Goal: Find contact information: Find contact information

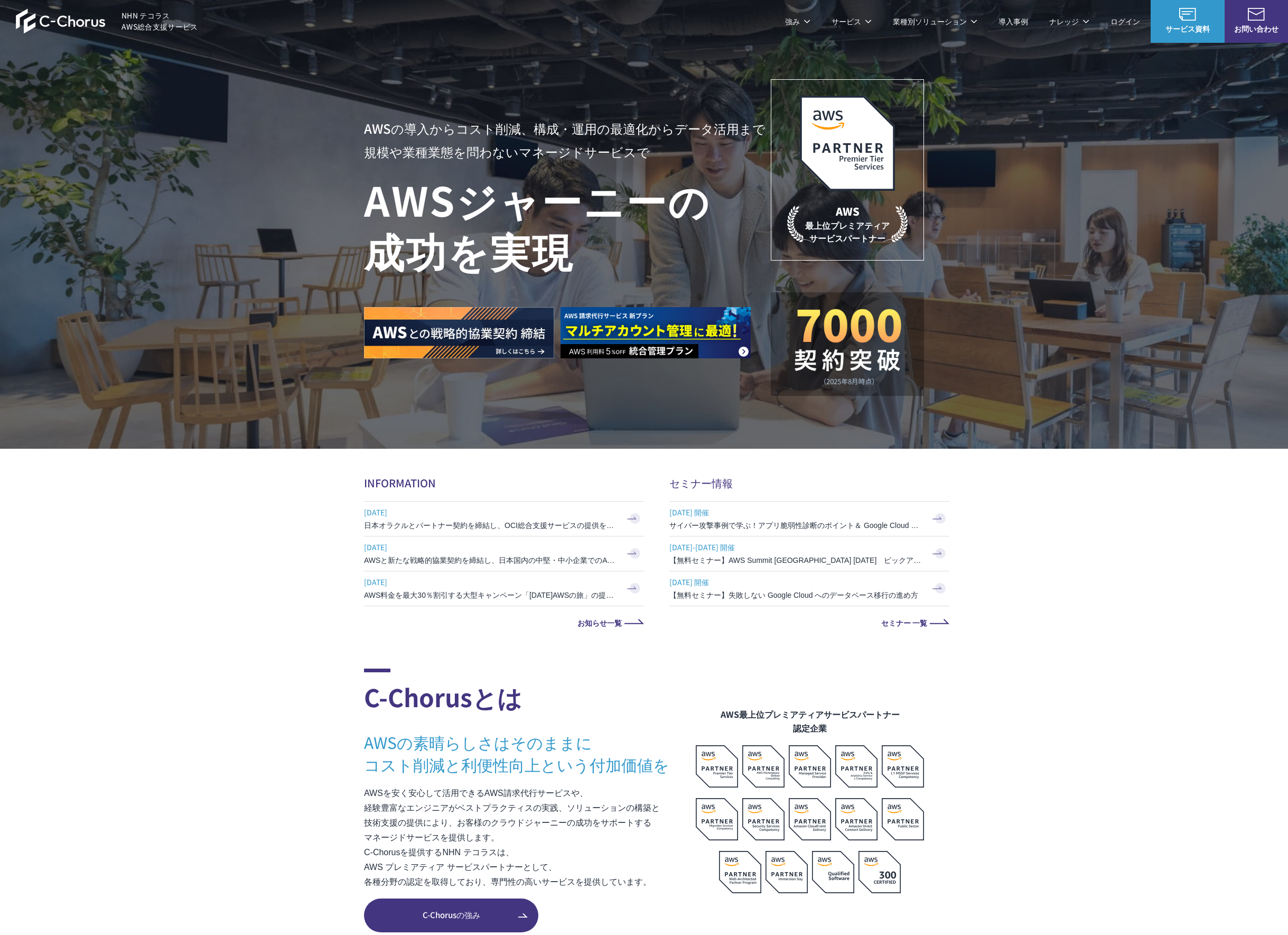
click at [1134, 21] on link "ログイン" at bounding box center [1125, 21] width 29 height 11
click at [737, 527] on h3 "サイバー攻撃事例で学ぶ！アプリ脆弱性診断のポイント＆ Google Cloud セキュリティ対策" at bounding box center [796, 525] width 254 height 11
click at [507, 527] on h3 "日本オラクルとパートナー契約を締結し、OCI総合支援サービスの提供を開始" at bounding box center [491, 525] width 254 height 11
click at [516, 546] on span "[DATE]" at bounding box center [491, 547] width 254 height 16
click at [503, 593] on h3 "AWS料金を最大30％割引する大型キャンペーン「[DATE]AWSの旅」の提供を開始" at bounding box center [491, 595] width 254 height 11
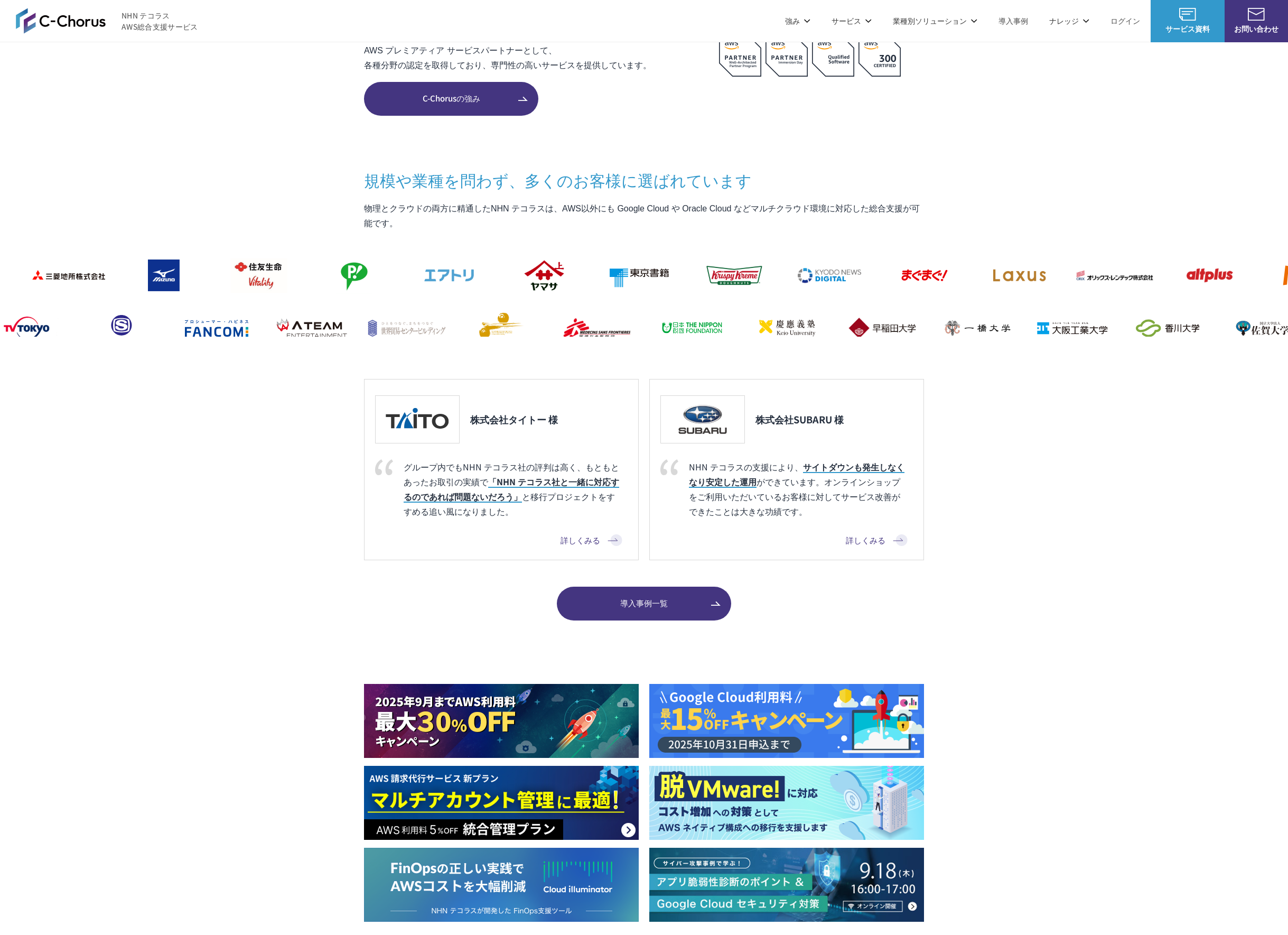
scroll to position [752, 0]
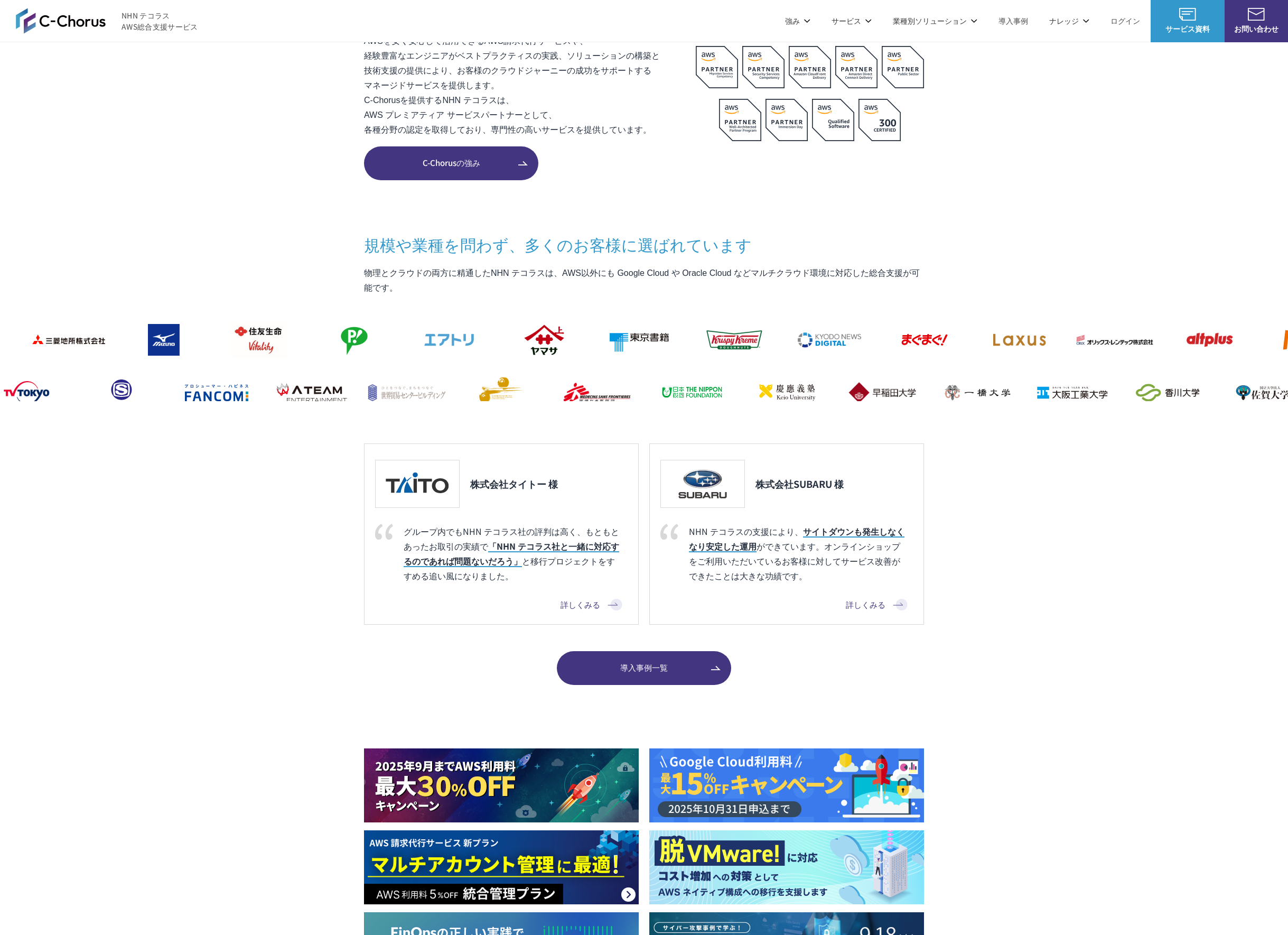
click at [1197, 19] on span at bounding box center [1187, 14] width 74 height 13
click at [1269, 37] on link "お問い合わせ" at bounding box center [1256, 21] width 63 height 42
click at [1241, 29] on span "お問い合わせ" at bounding box center [1256, 29] width 63 height 11
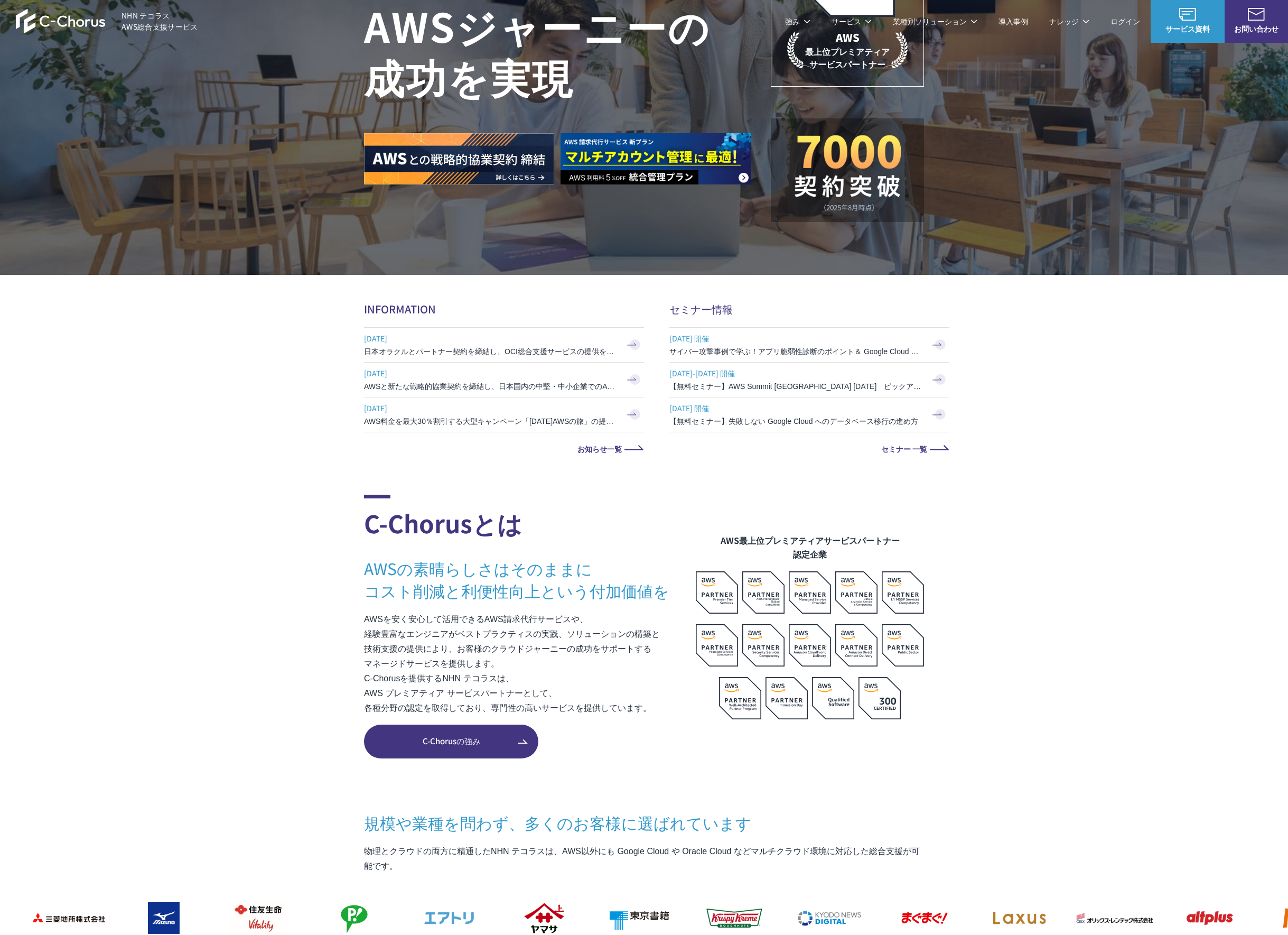
scroll to position [0, 0]
